Goal: Transaction & Acquisition: Download file/media

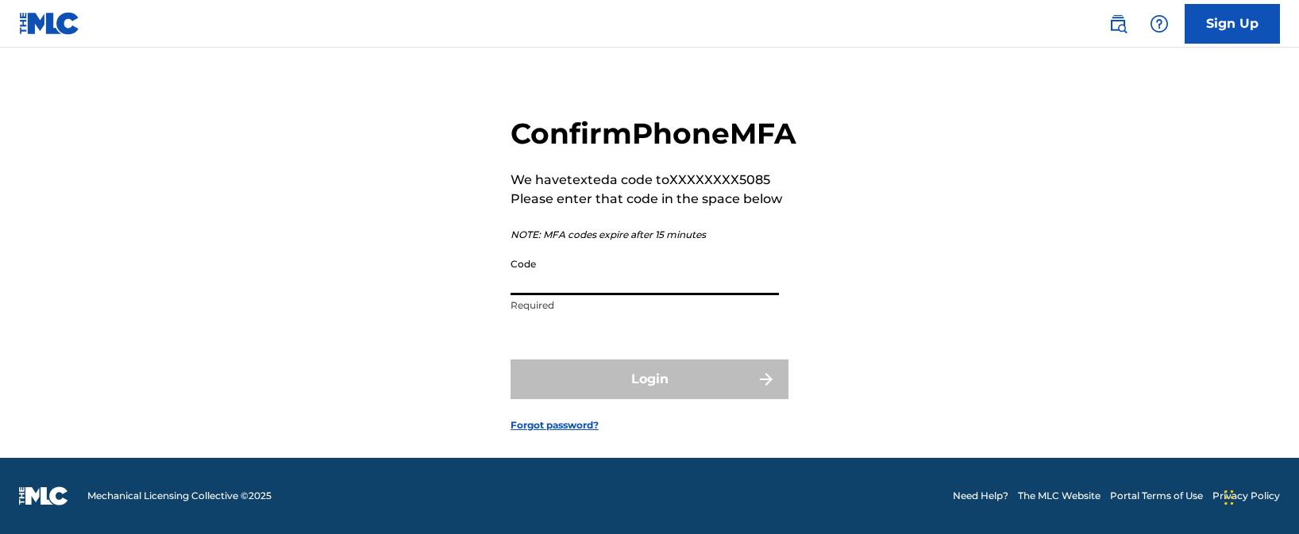
click at [564, 293] on input "Code" at bounding box center [644, 272] width 268 height 45
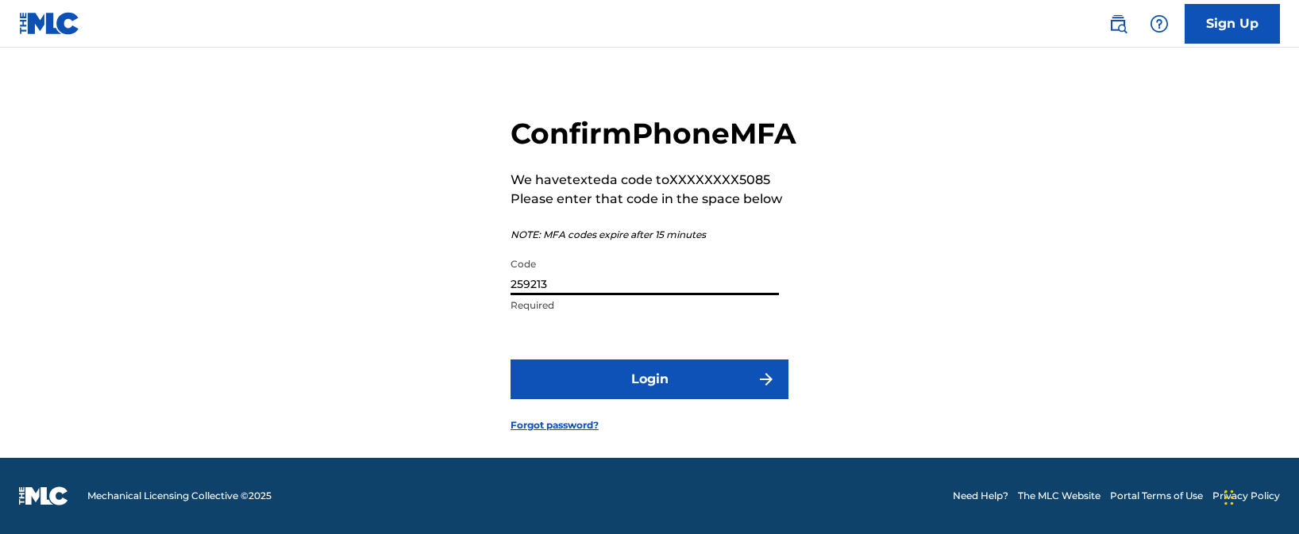
type input "259213"
click at [649, 384] on button "Login" at bounding box center [649, 380] width 278 height 40
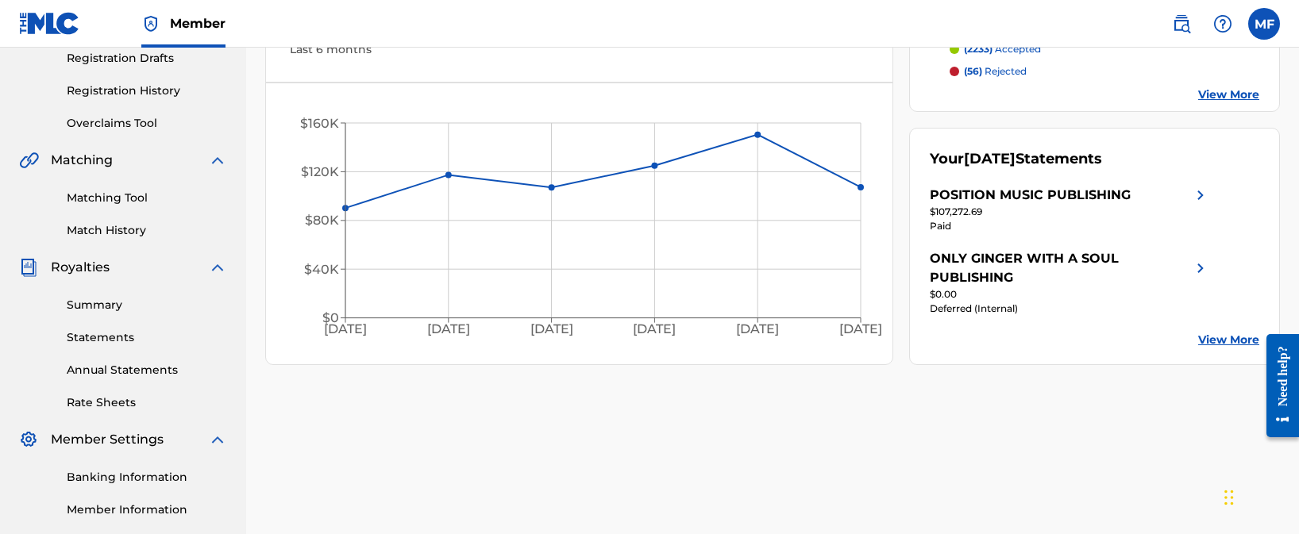
scroll to position [395, 0]
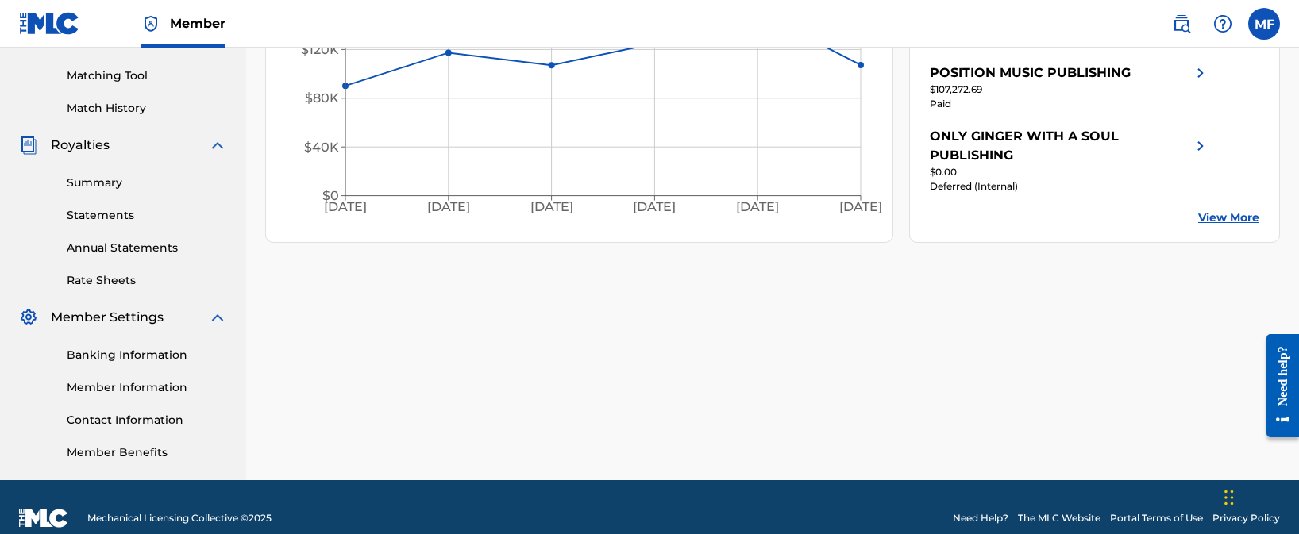
click at [104, 218] on link "Statements" at bounding box center [147, 215] width 160 height 17
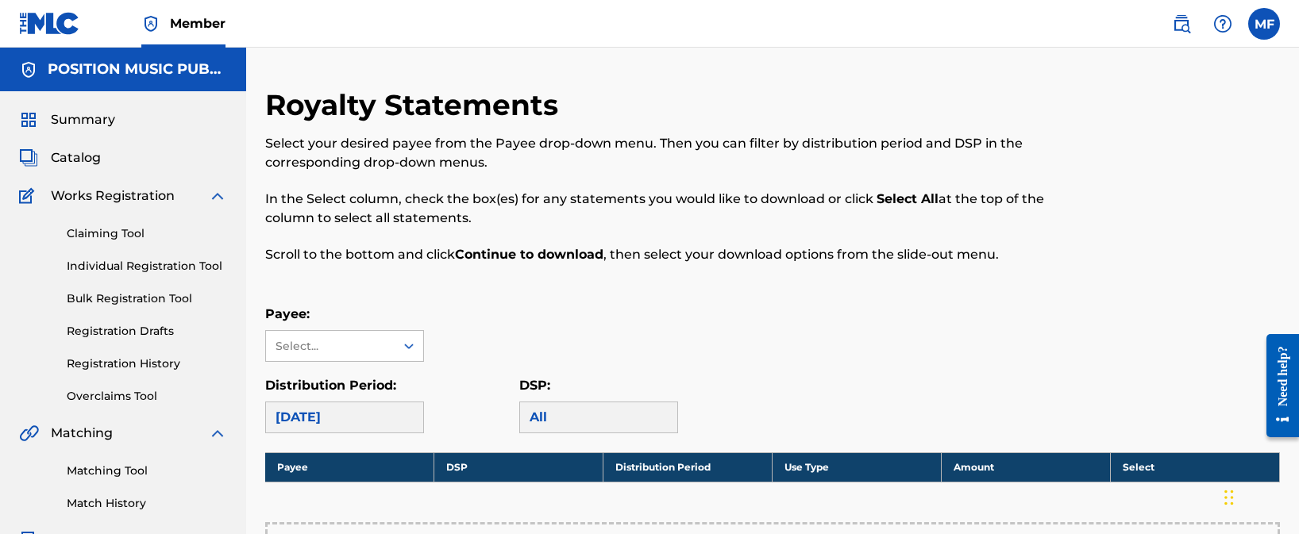
scroll to position [315, 0]
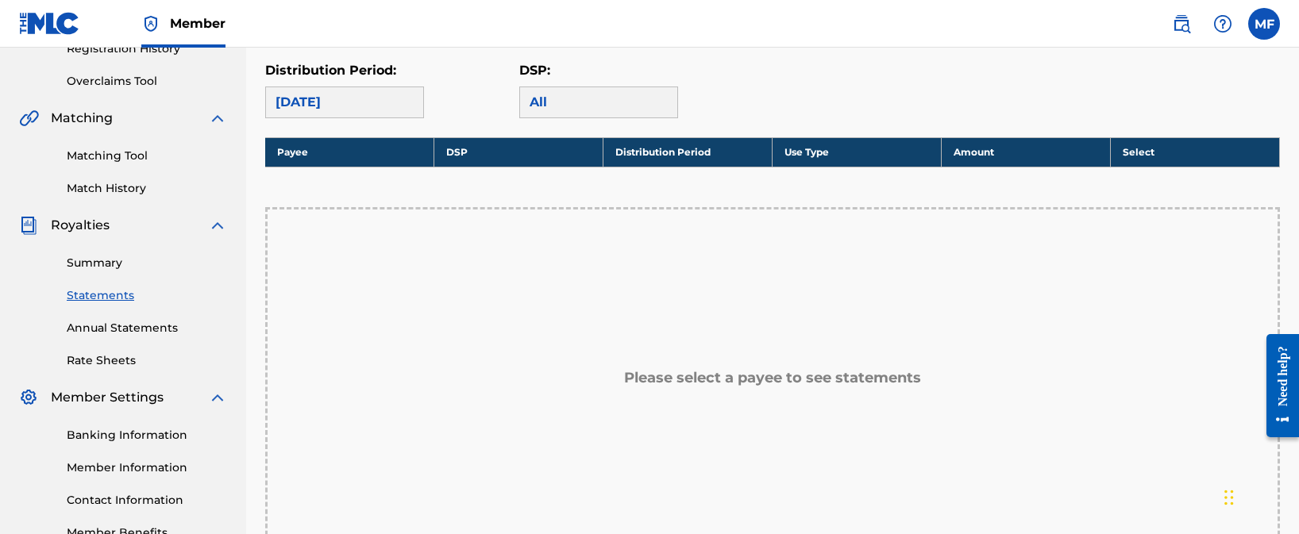
click at [361, 94] on div "[DATE]" at bounding box center [344, 103] width 159 height 32
click at [366, 100] on div "[DATE]" at bounding box center [344, 103] width 159 height 32
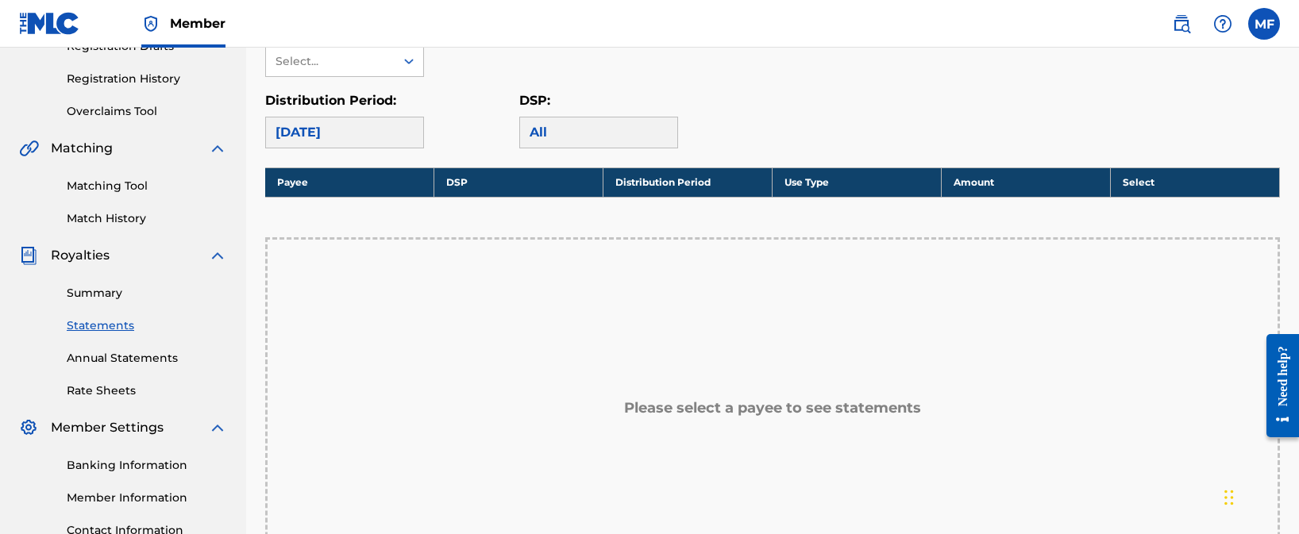
click at [395, 42] on nav "Member MF MF [PERSON_NAME] [PERSON_NAME][EMAIL_ADDRESS][DOMAIN_NAME] Notificati…" at bounding box center [649, 24] width 1299 height 48
click at [394, 67] on div "Select..." at bounding box center [330, 61] width 129 height 30
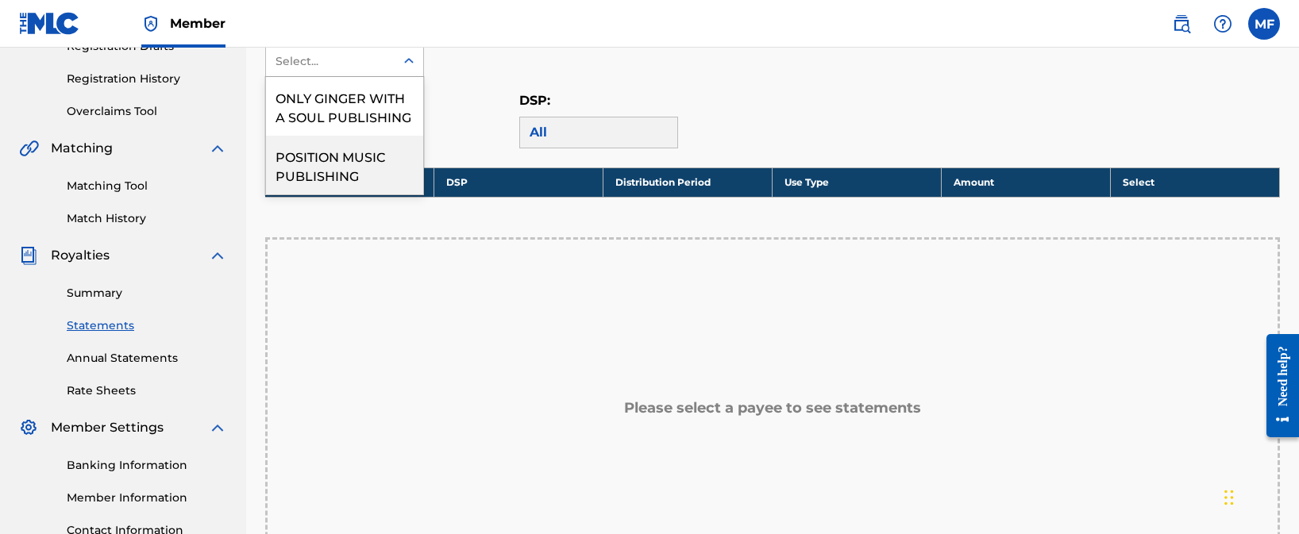
click at [329, 161] on div "POSITION MUSIC PUBLISHING" at bounding box center [344, 165] width 157 height 59
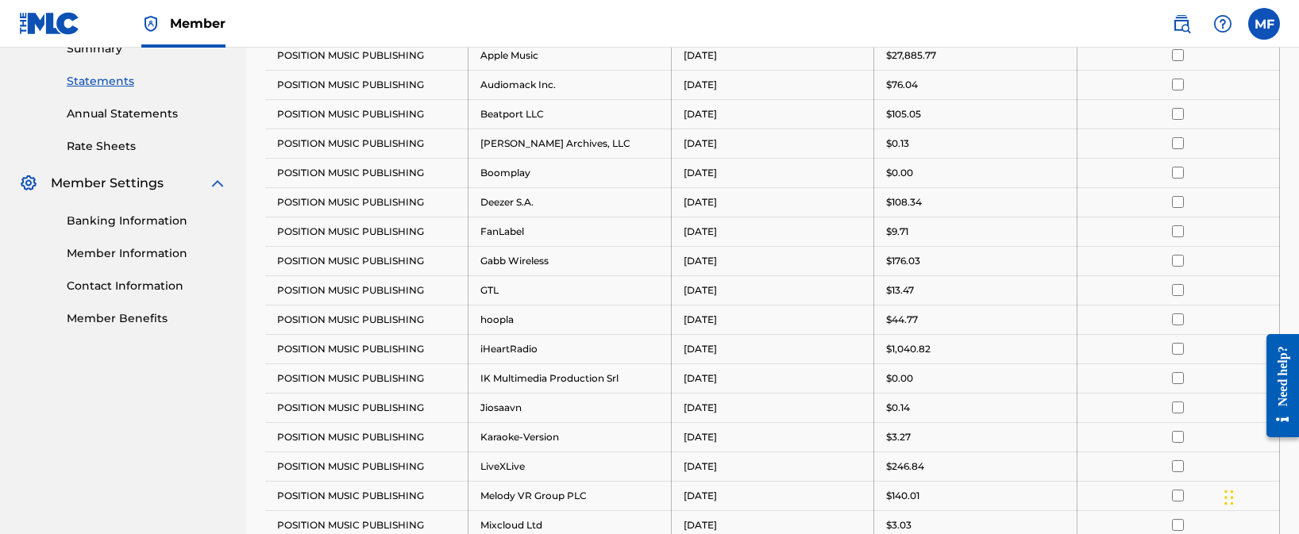
scroll to position [0, 0]
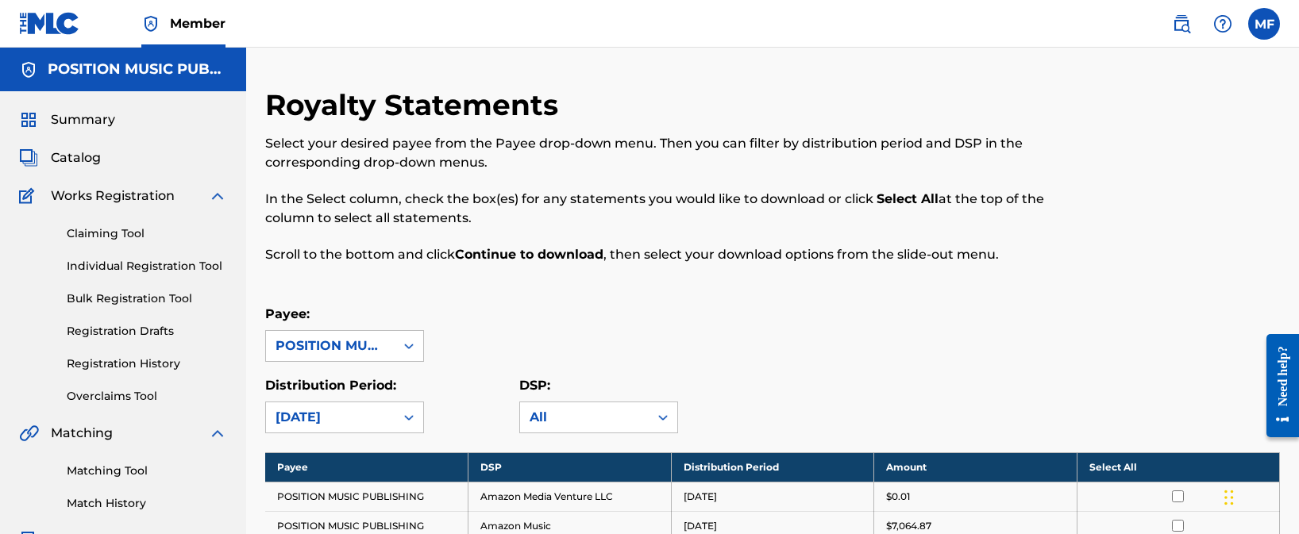
click at [494, 281] on div "Royalty Statements Select your desired payee from the Payee drop-down menu. The…" at bounding box center [655, 184] width 781 height 195
click at [374, 421] on div "[DATE]" at bounding box center [330, 417] width 110 height 19
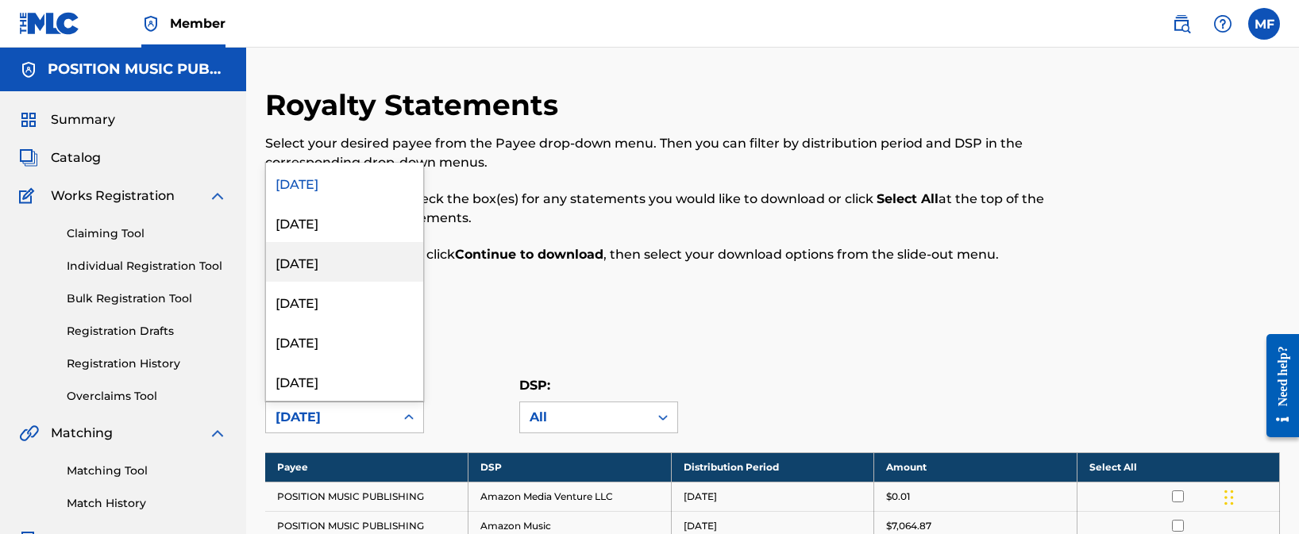
click at [865, 256] on p "Scroll to the bottom and click Continue to download , then select your download…" at bounding box center [655, 254] width 781 height 19
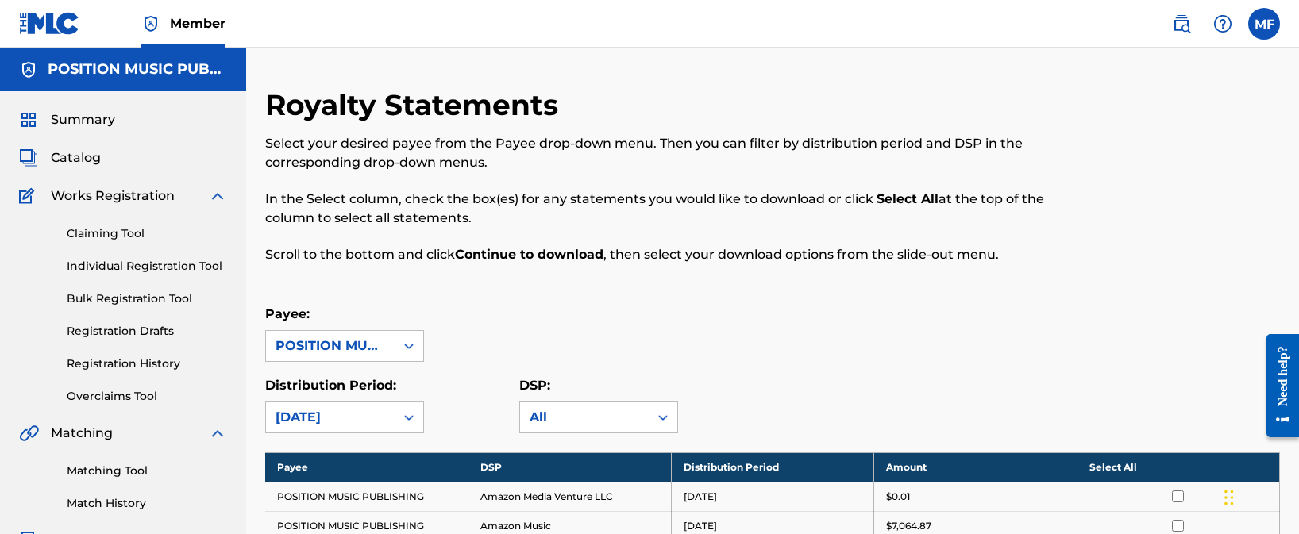
scroll to position [30, 0]
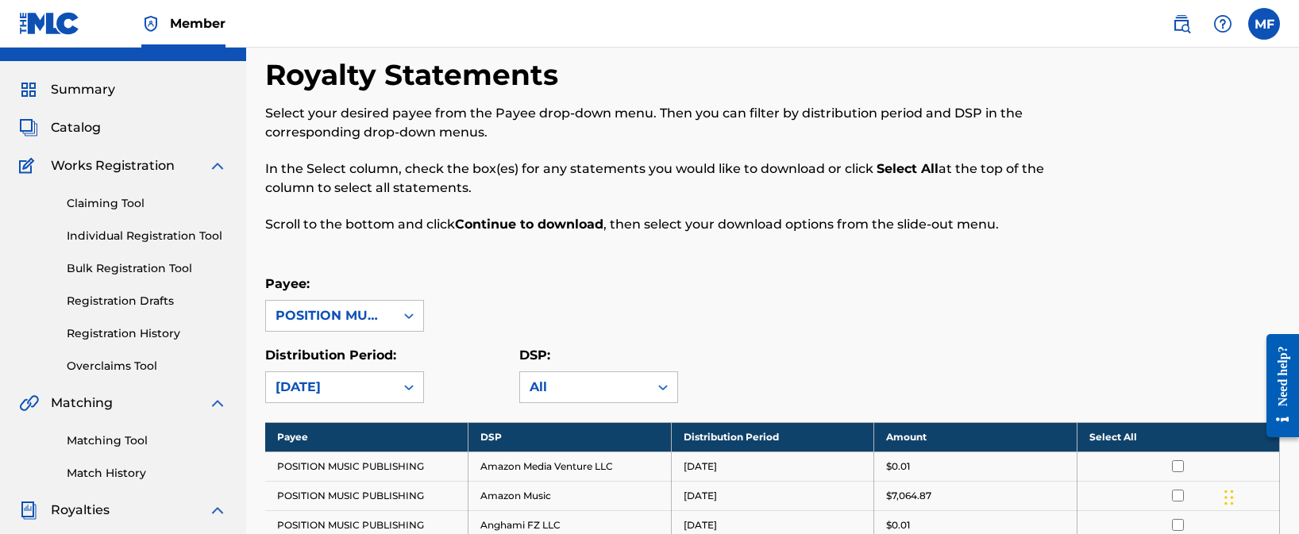
drag, startPoint x: 1074, startPoint y: 448, endPoint x: 1109, endPoint y: 444, distance: 35.1
click at [1075, 447] on th "Amount" at bounding box center [975, 436] width 203 height 29
click at [1111, 443] on th "Select All" at bounding box center [1177, 436] width 203 height 29
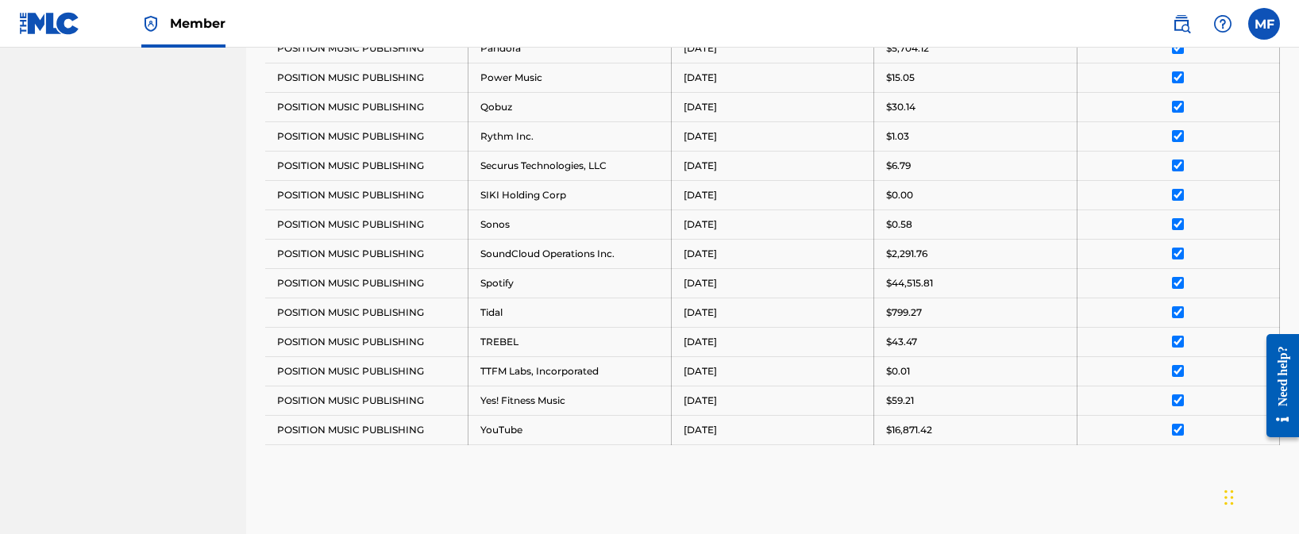
scroll to position [1318, 0]
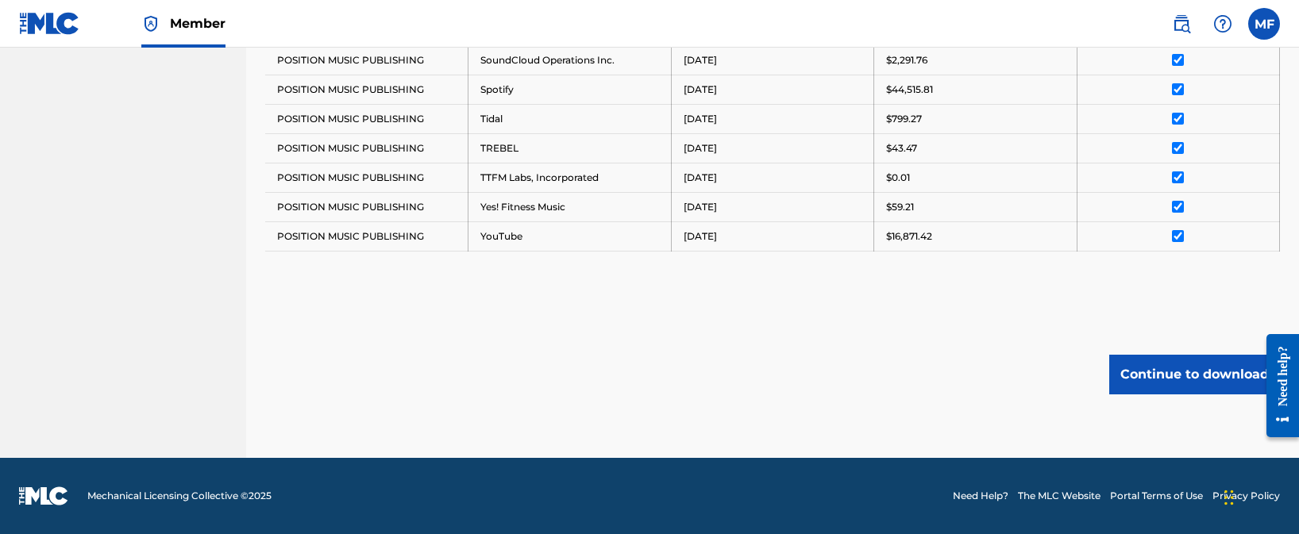
click at [1171, 377] on button "Continue to download" at bounding box center [1194, 375] width 171 height 40
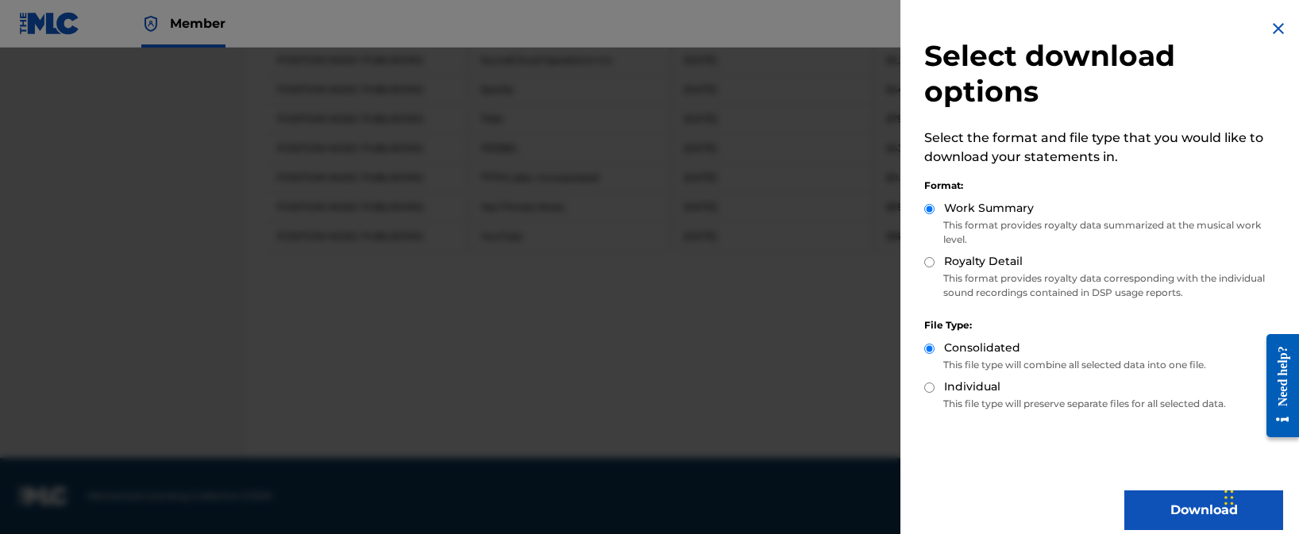
click at [975, 262] on label "Royalty Detail" at bounding box center [983, 261] width 79 height 17
click at [934, 262] on input "Royalty Detail" at bounding box center [929, 262] width 10 height 10
radio input "true"
click at [1160, 502] on button "Download" at bounding box center [1203, 511] width 159 height 40
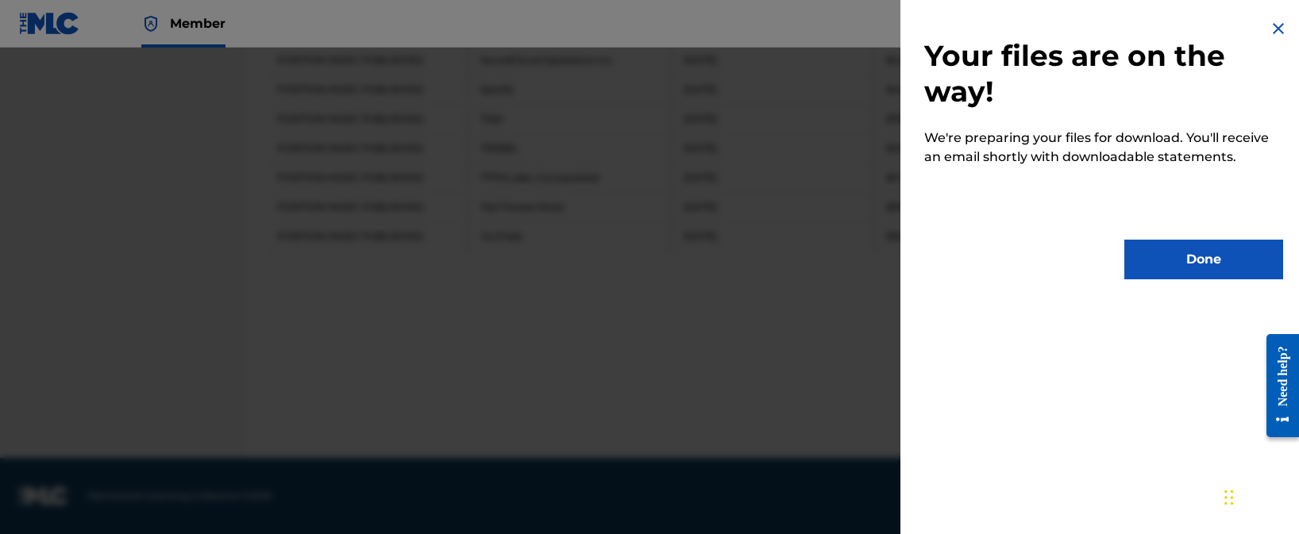
click at [1191, 259] on button "Done" at bounding box center [1203, 260] width 159 height 40
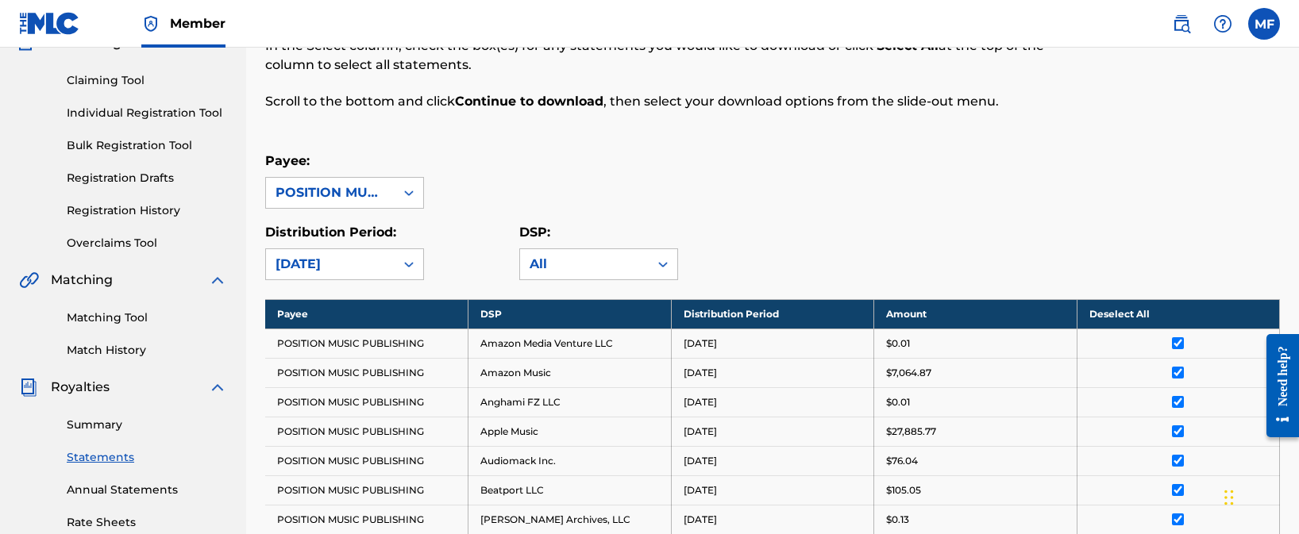
scroll to position [0, 0]
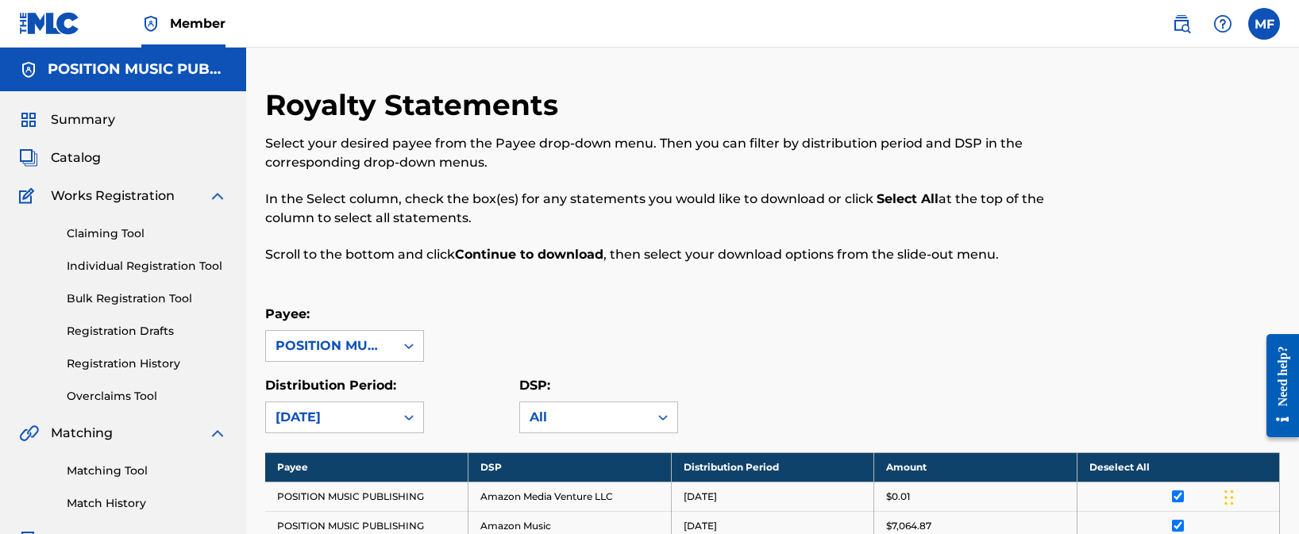
click at [688, 313] on div "Payee: POSITION MUSIC PUBLISHING" at bounding box center [772, 333] width 1014 height 57
